Goal: Information Seeking & Learning: Learn about a topic

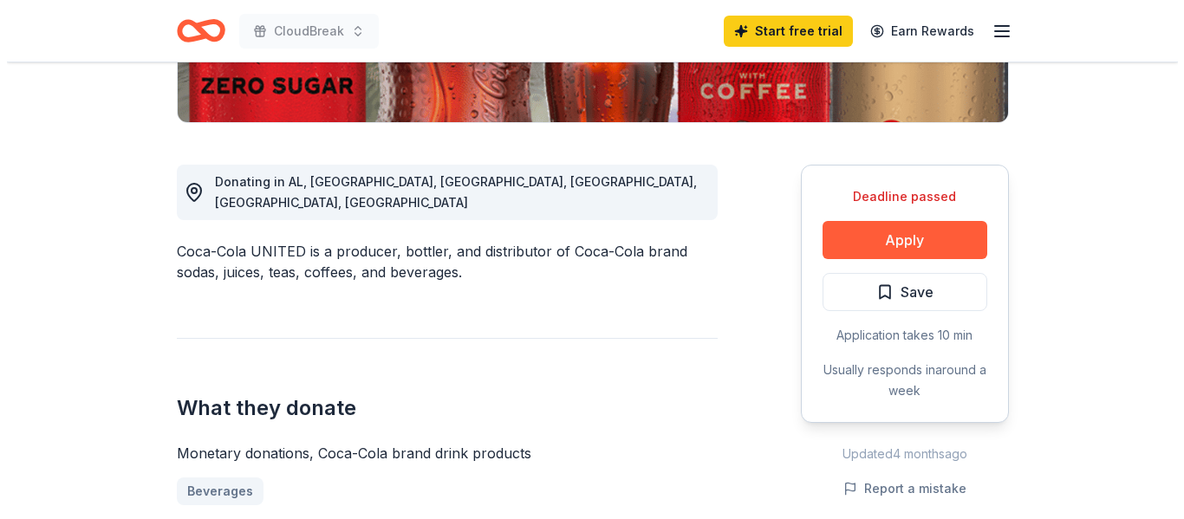
scroll to position [416, 0]
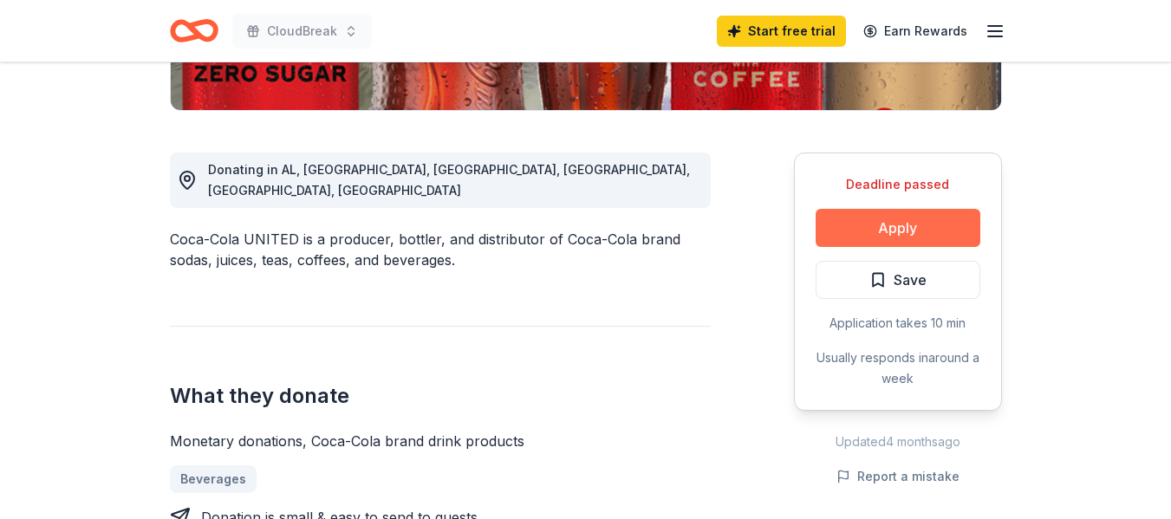
click at [918, 232] on button "Apply" at bounding box center [898, 228] width 165 height 38
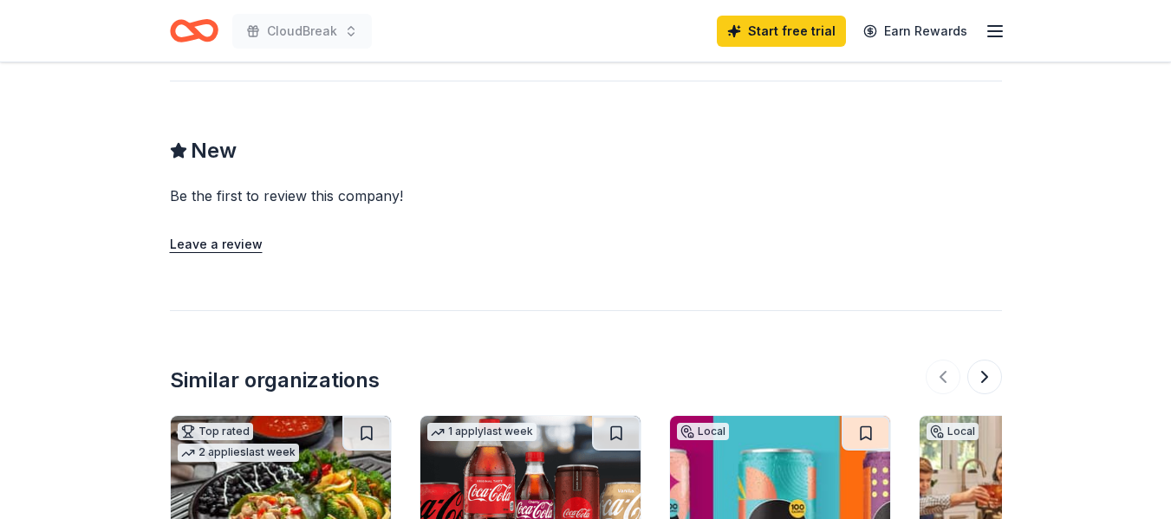
scroll to position [1365, 0]
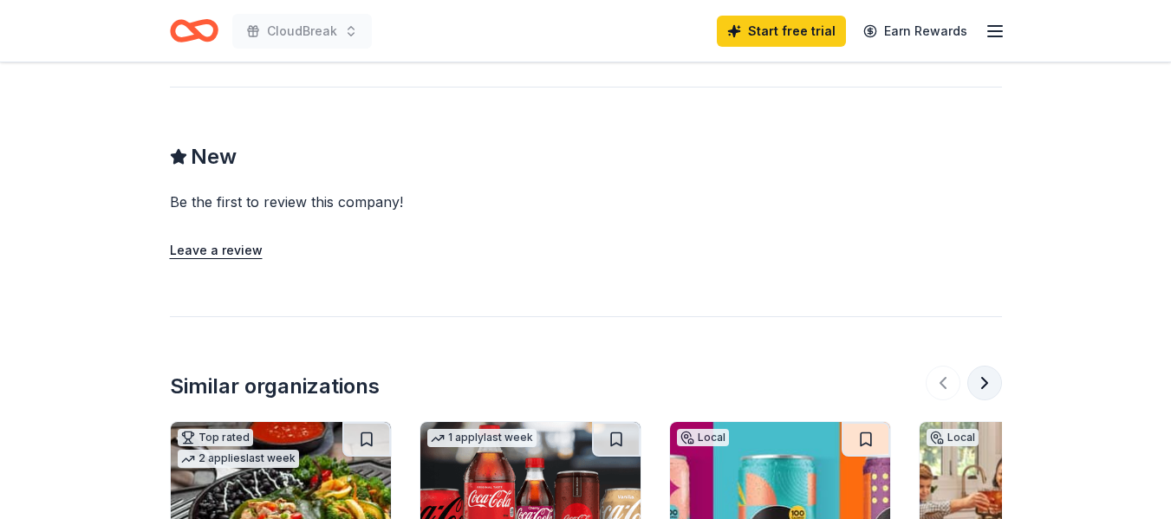
click at [986, 388] on button at bounding box center [985, 383] width 35 height 35
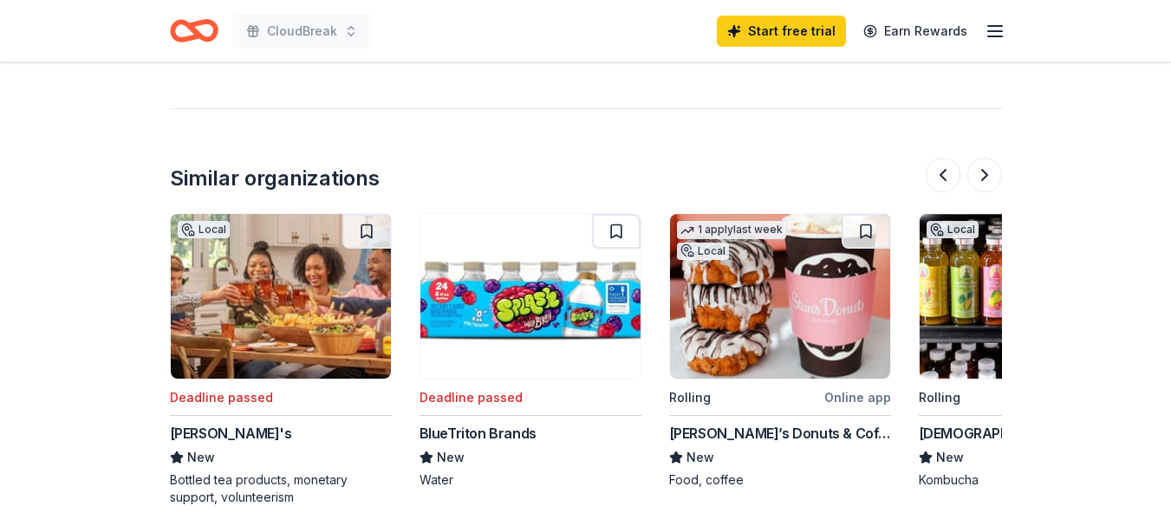
scroll to position [1608, 0]
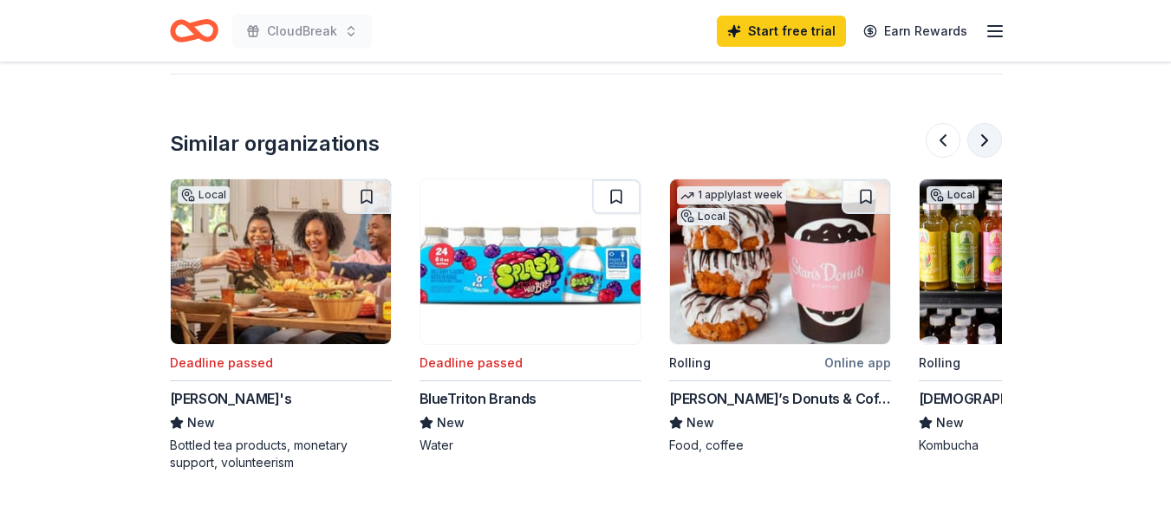
click at [982, 140] on button at bounding box center [985, 140] width 35 height 35
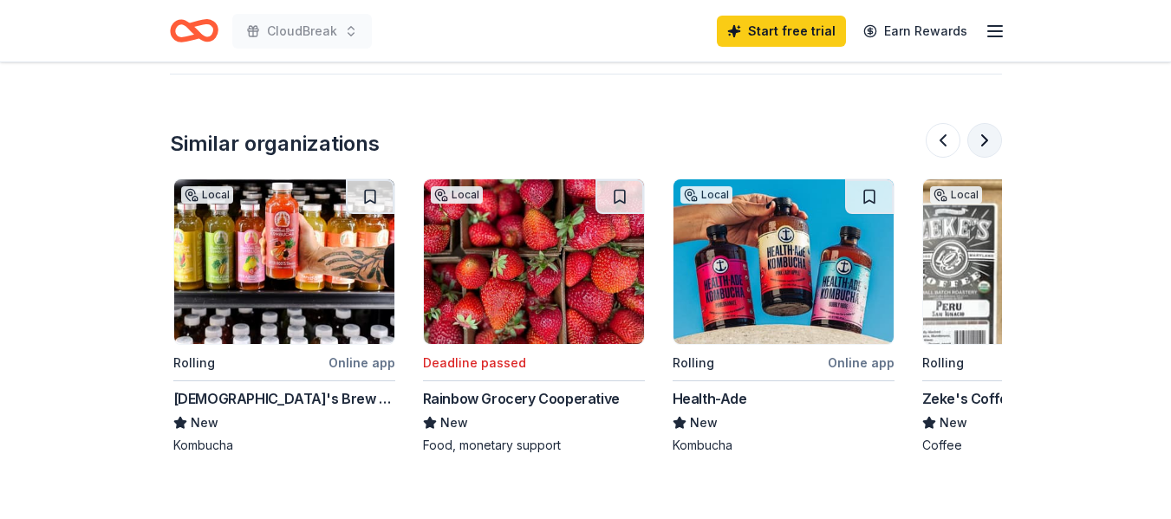
scroll to position [0, 1498]
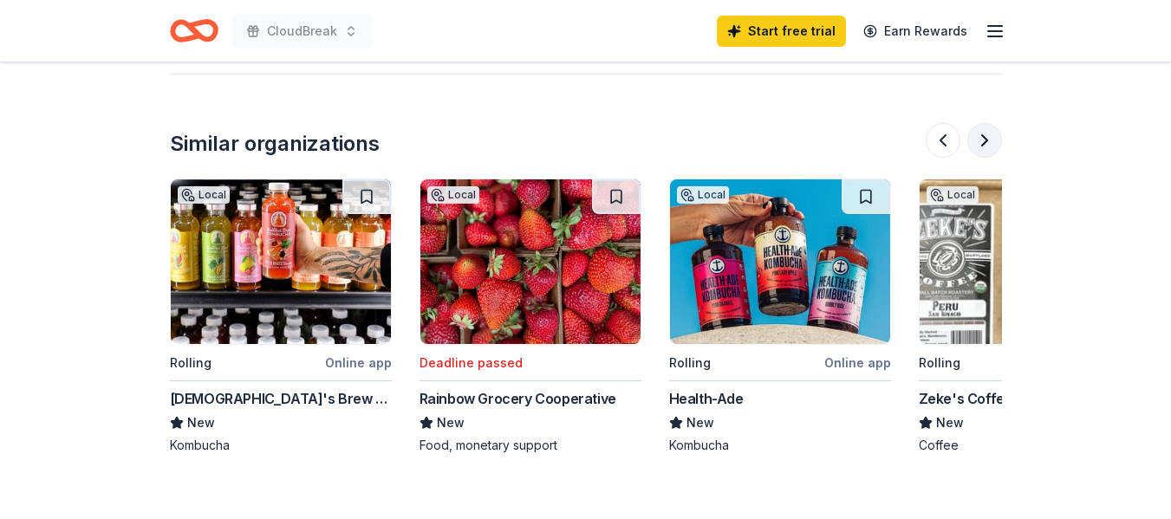
click at [982, 140] on button at bounding box center [985, 140] width 35 height 35
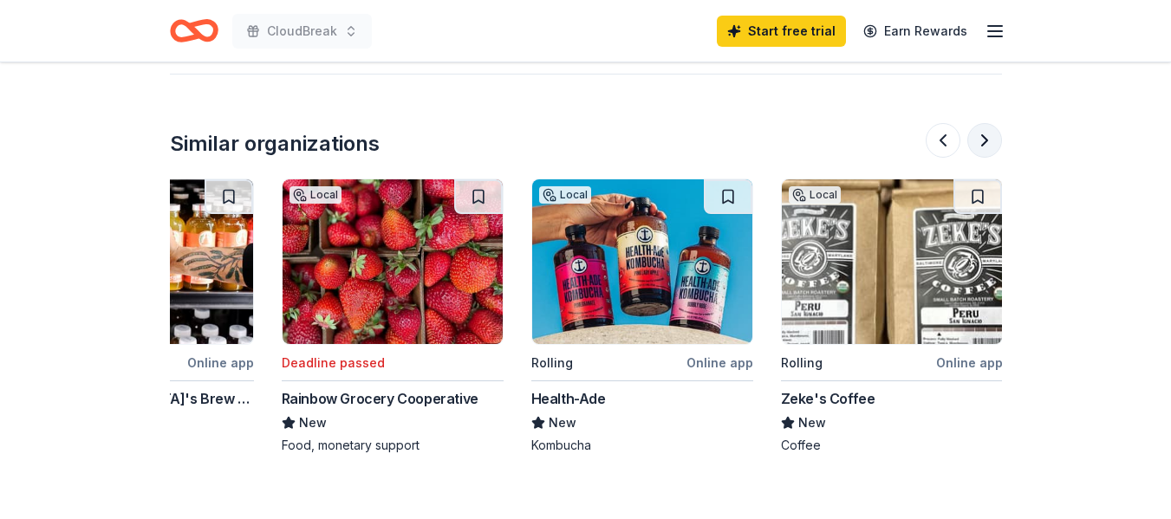
scroll to position [0, 1637]
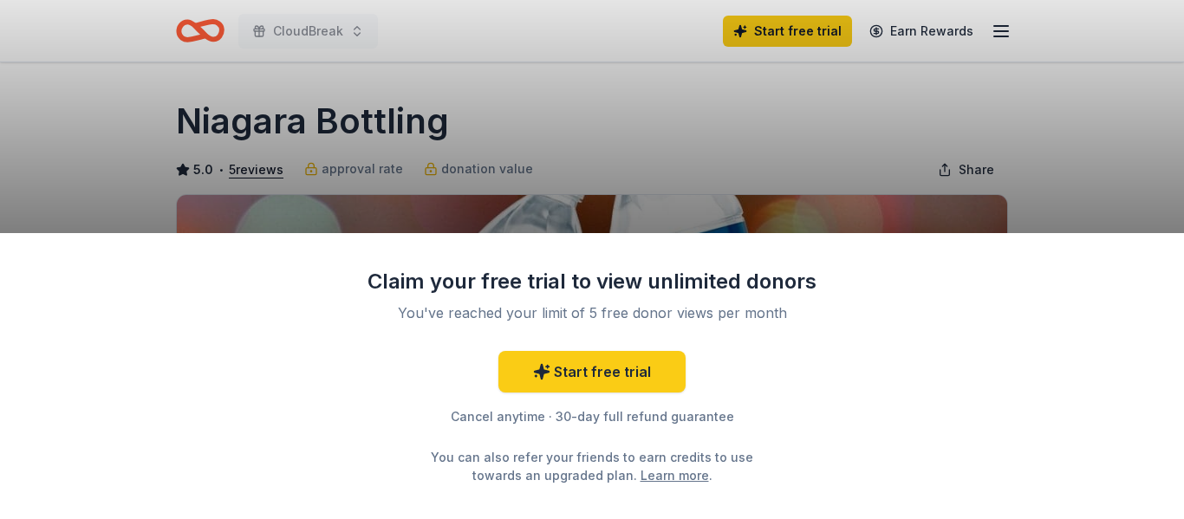
click at [1089, 136] on div "Claim your free trial to view unlimited donors You've reached your limit of 5 f…" at bounding box center [592, 259] width 1184 height 519
click at [997, 159] on div "Claim your free trial to view unlimited donors You've reached your limit of 5 f…" at bounding box center [592, 259] width 1184 height 519
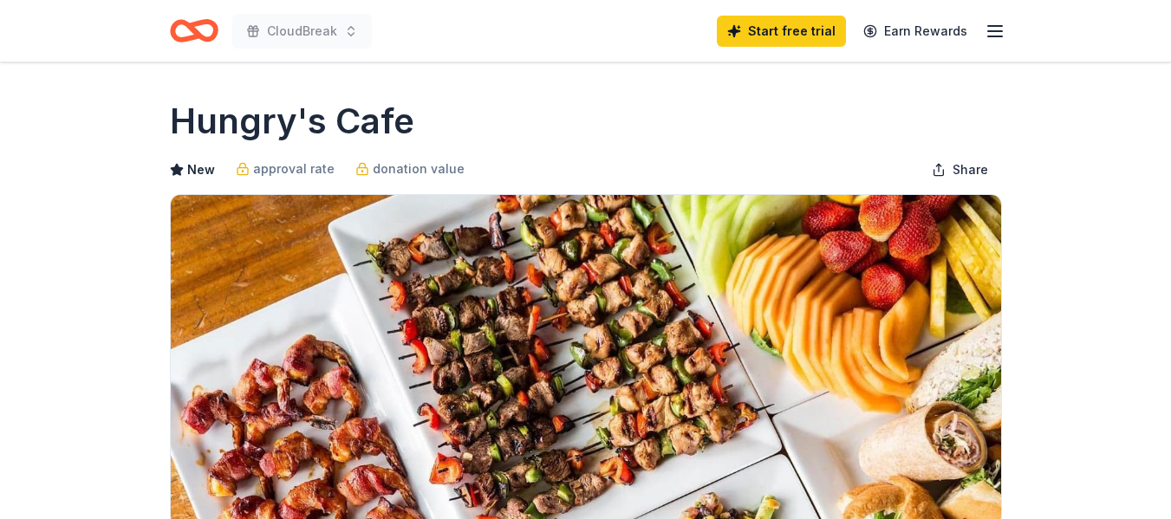
scroll to position [728, 0]
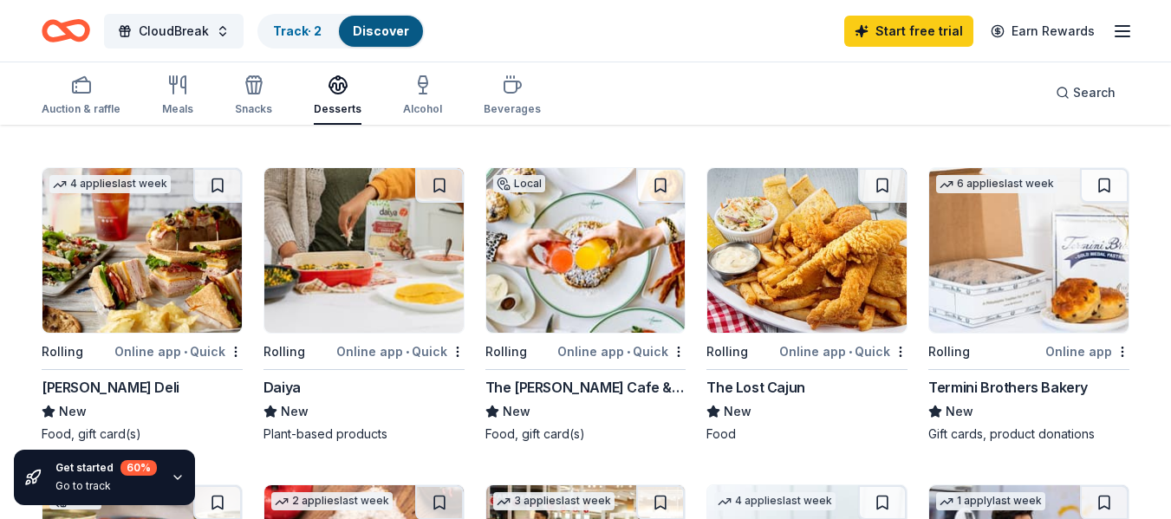
scroll to position [856, 0]
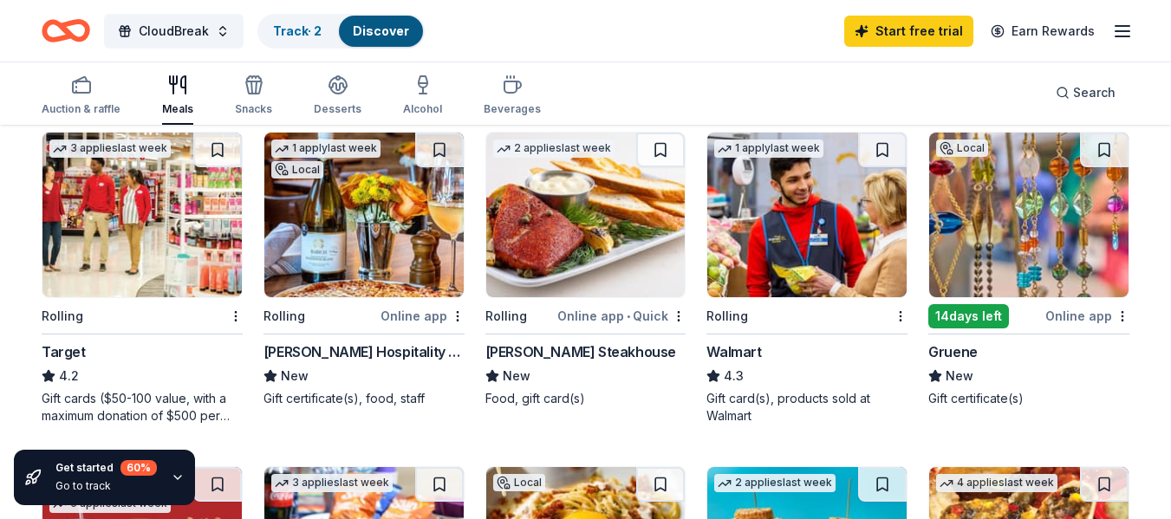
scroll to position [510, 0]
